Goal: Information Seeking & Learning: Learn about a topic

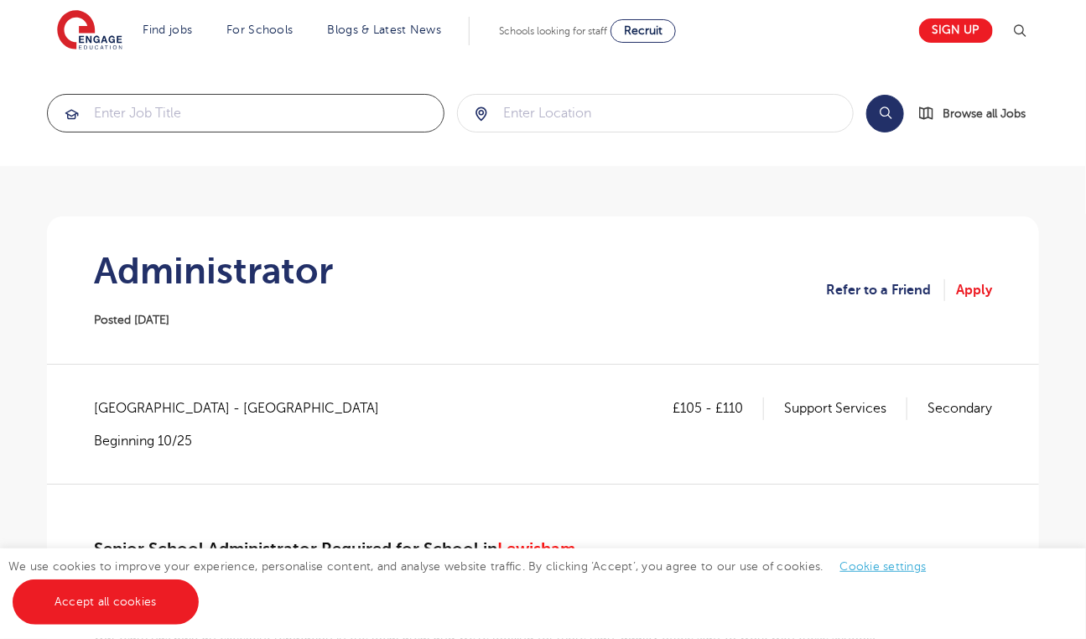
click at [169, 116] on input "search" at bounding box center [246, 113] width 396 height 37
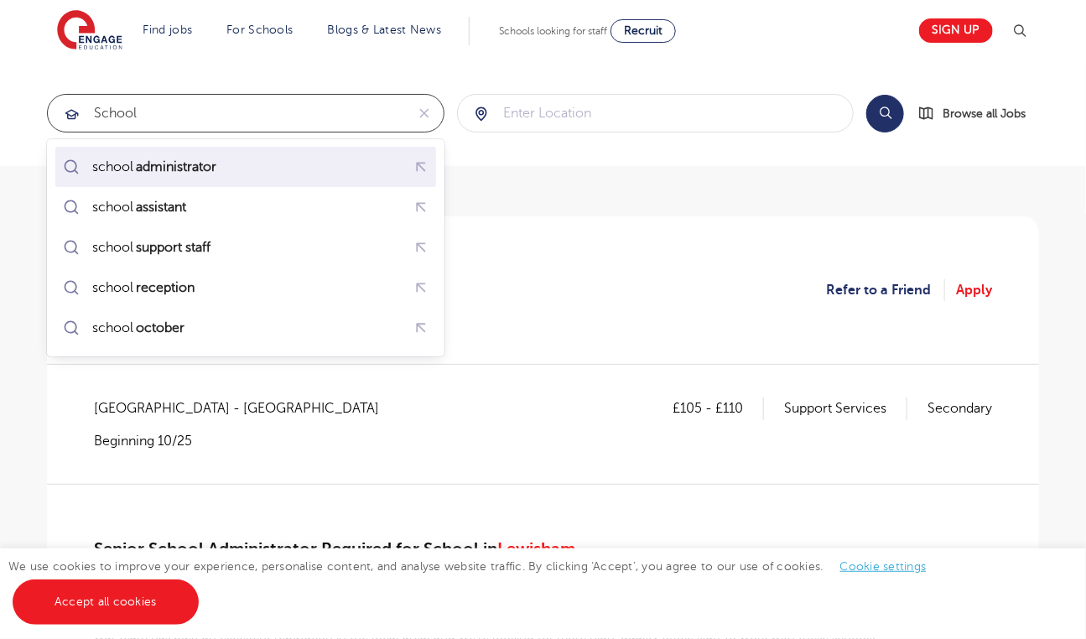
click at [184, 159] on mark "administrator" at bounding box center [176, 167] width 86 height 20
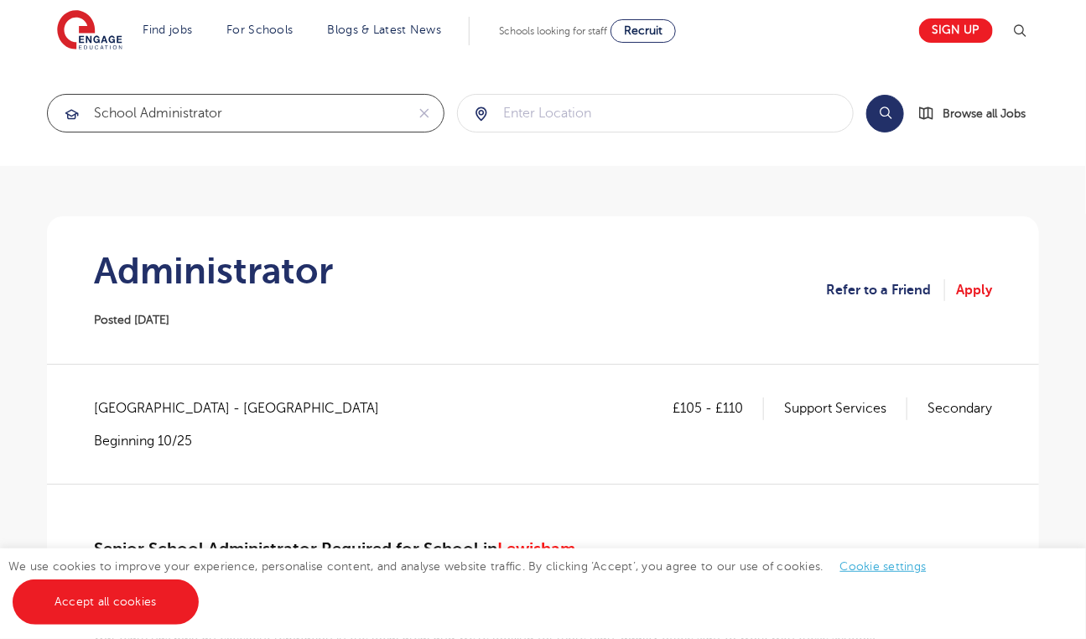
type input "school administrator"
click at [880, 104] on button "Search" at bounding box center [885, 114] width 38 height 38
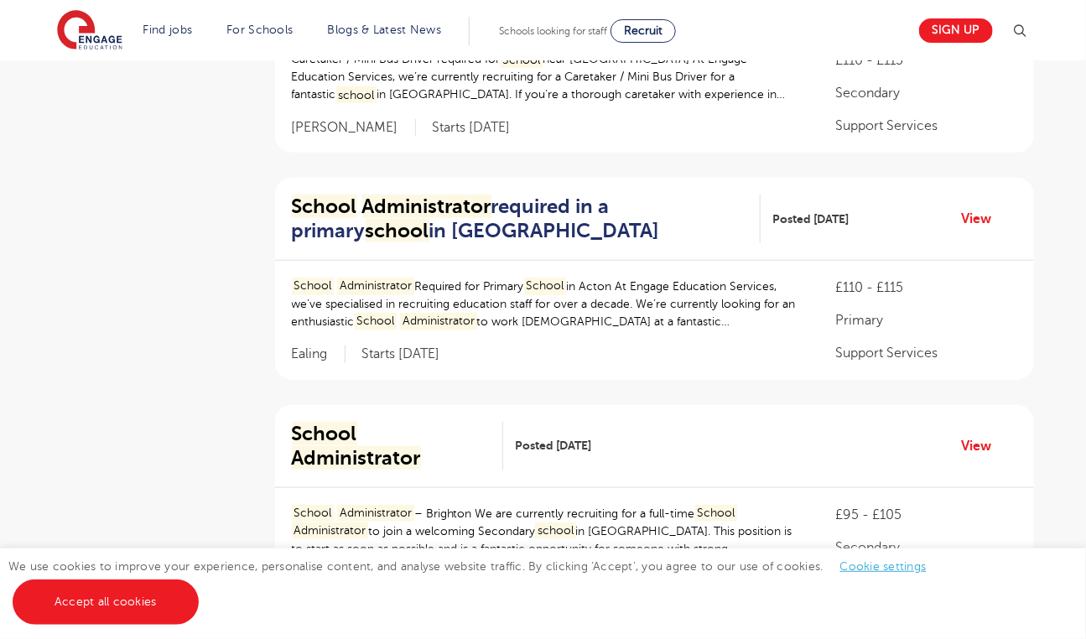
scroll to position [479, 0]
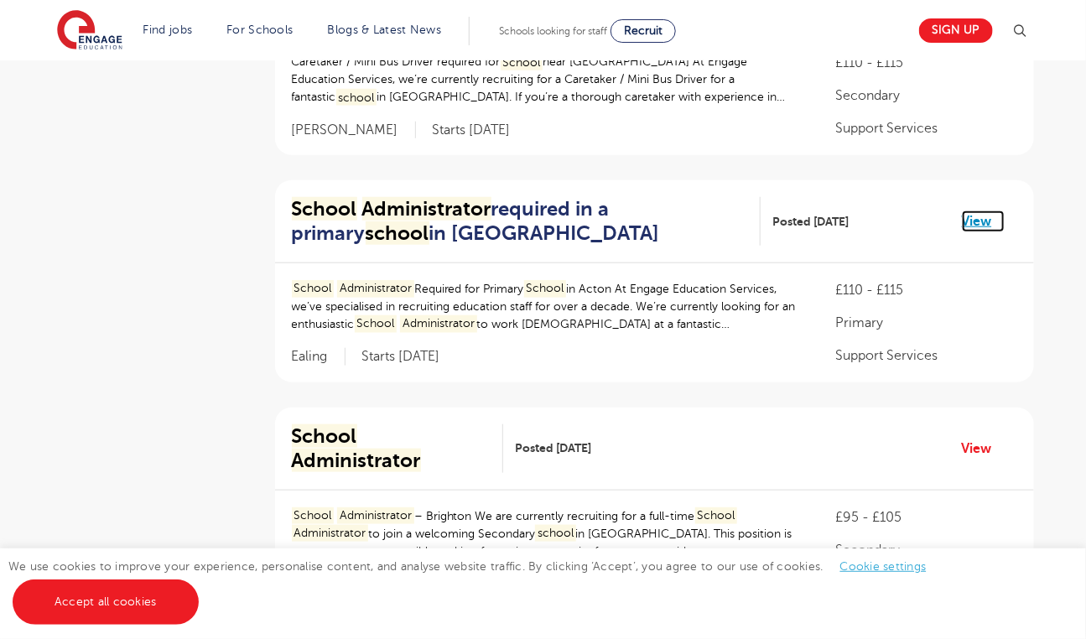
click at [975, 212] on link "View" at bounding box center [983, 222] width 43 height 22
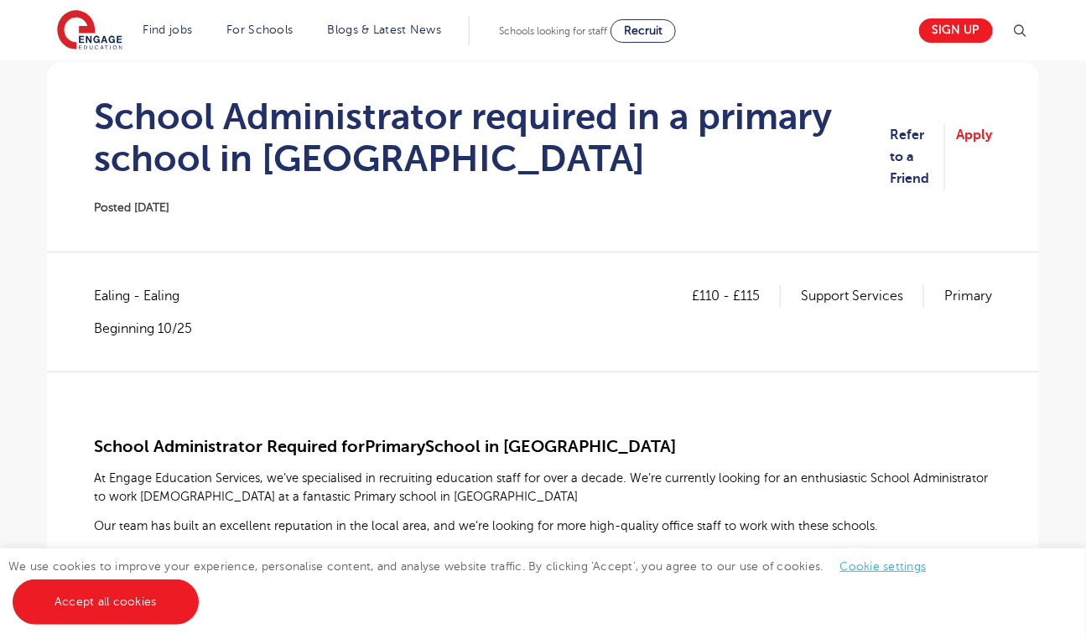
scroll to position [153, 0]
